Goal: Book appointment/travel/reservation

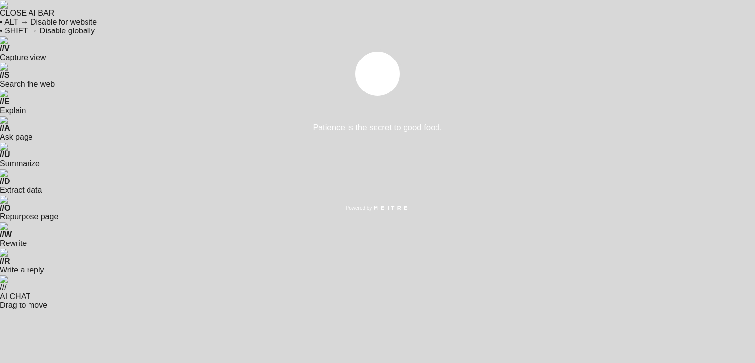
select select "es"
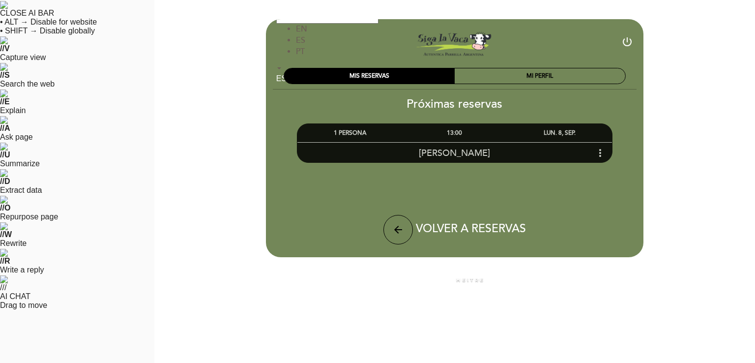
click at [402, 128] on div "13:00" at bounding box center [454, 133] width 105 height 18
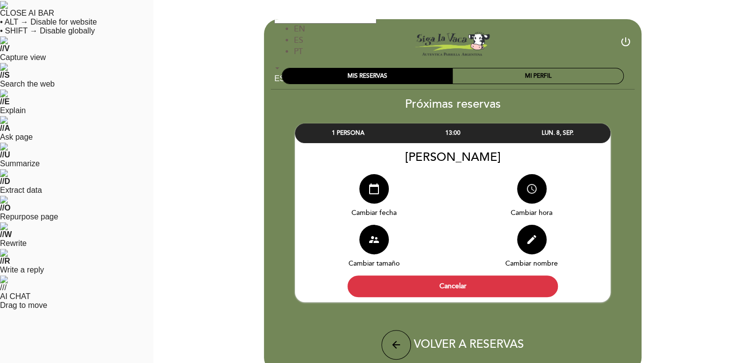
click at [526, 185] on icon "access_time" at bounding box center [532, 189] width 12 height 12
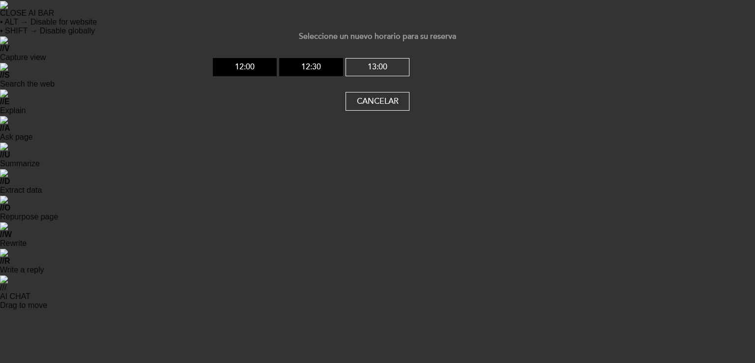
click at [447, 66] on div "12:00 12:30 13:00" at bounding box center [377, 67] width 329 height 19
click at [399, 106] on button "Cancelar" at bounding box center [378, 101] width 64 height 19
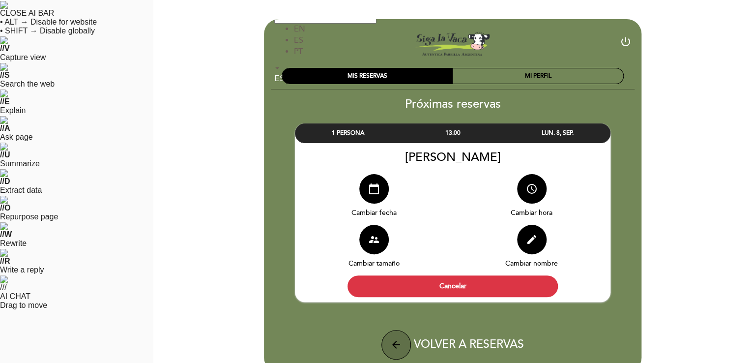
click at [382, 331] on button "arrow_back" at bounding box center [397, 345] width 30 height 30
select select "es"
